Goal: Transaction & Acquisition: Book appointment/travel/reservation

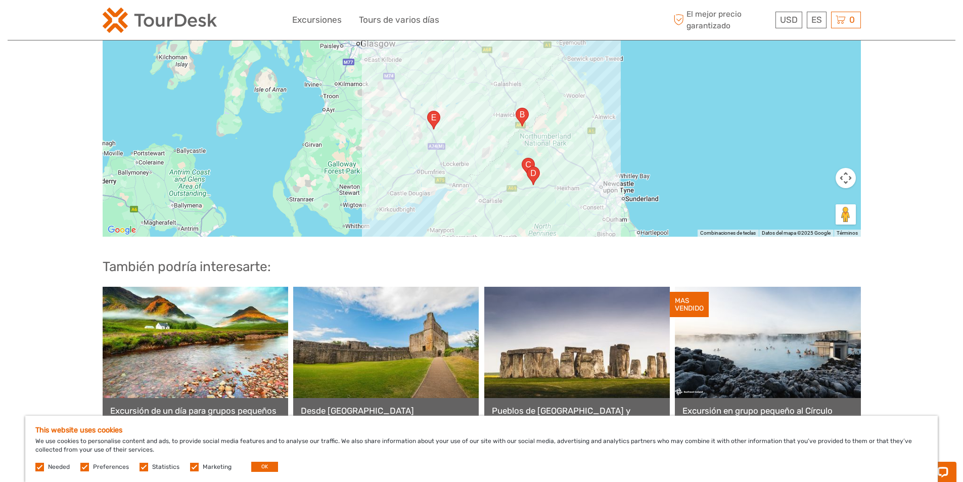
scroll to position [1871, 0]
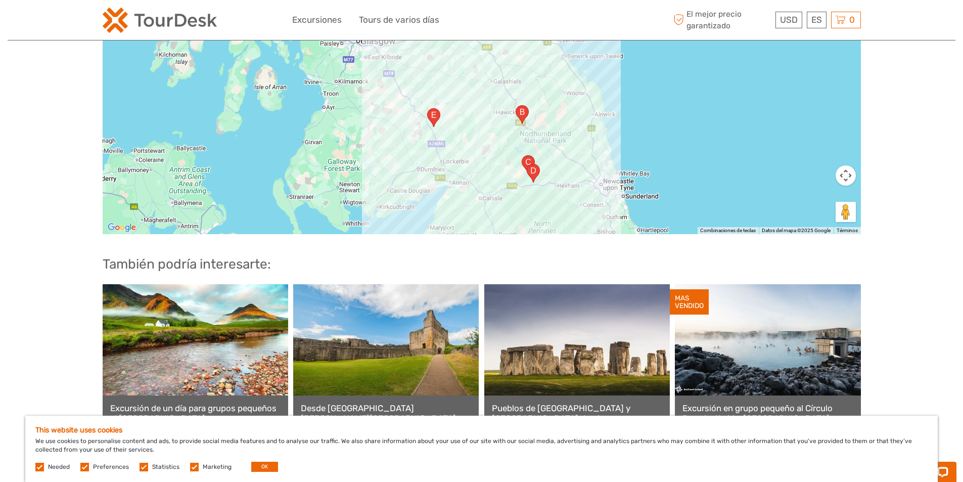
click at [176, 403] on link "Excursión de un día para grupos pequeños al lago Ness, Glencoe y las Tierras Al…" at bounding box center [195, 413] width 170 height 21
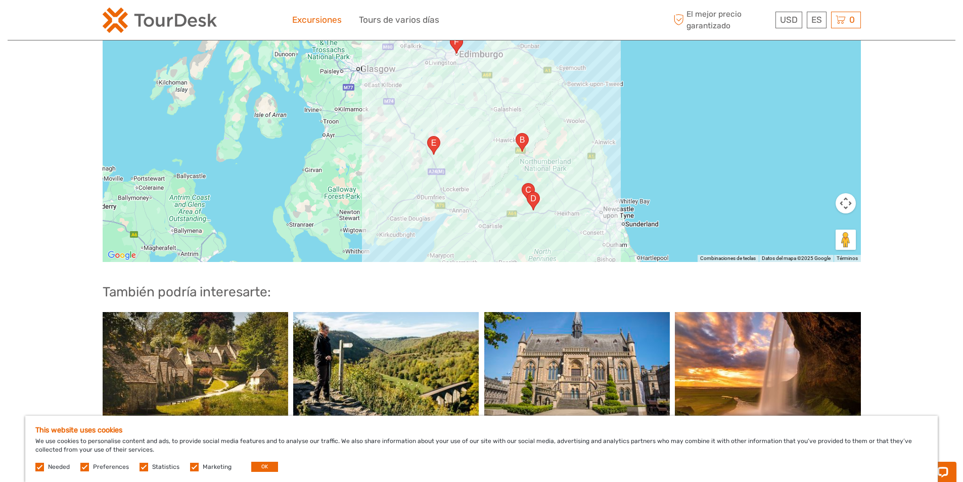
click at [313, 23] on link "Excursiones" at bounding box center [317, 20] width 50 height 15
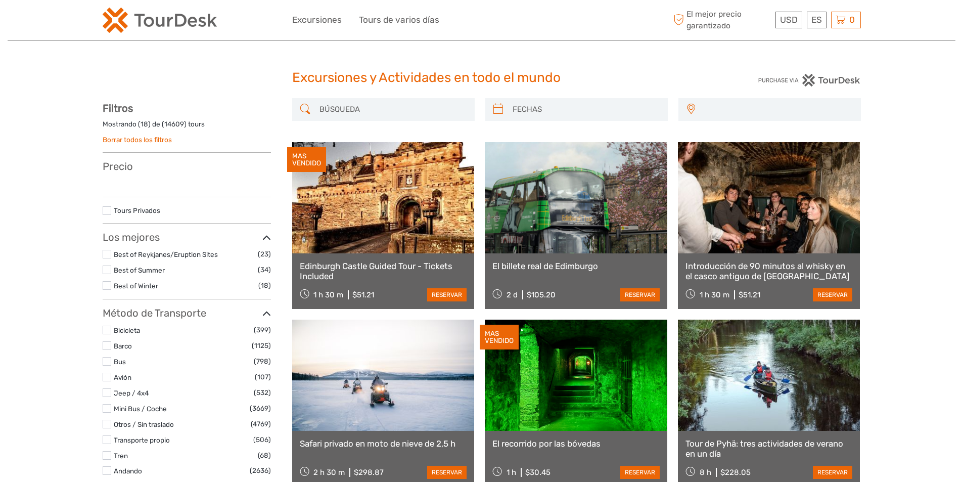
select select
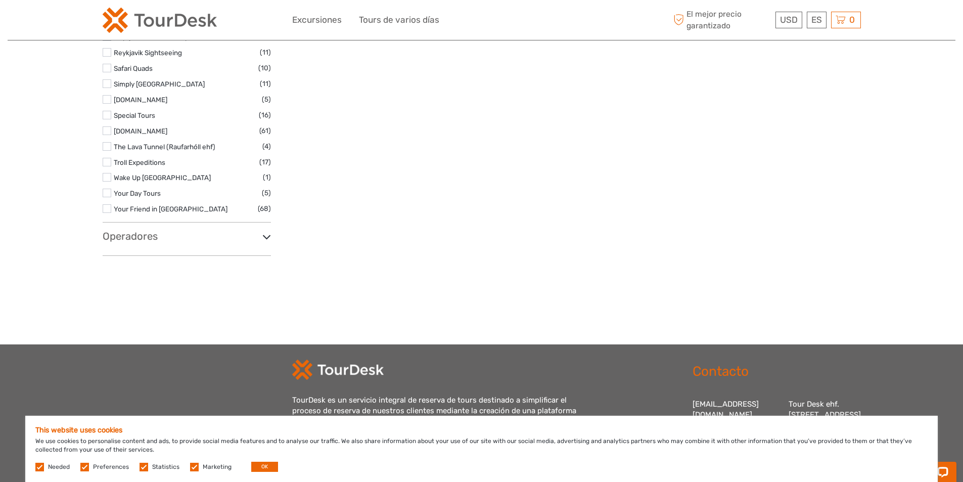
scroll to position [1921, 0]
